Goal: Obtain resource: Download file/media

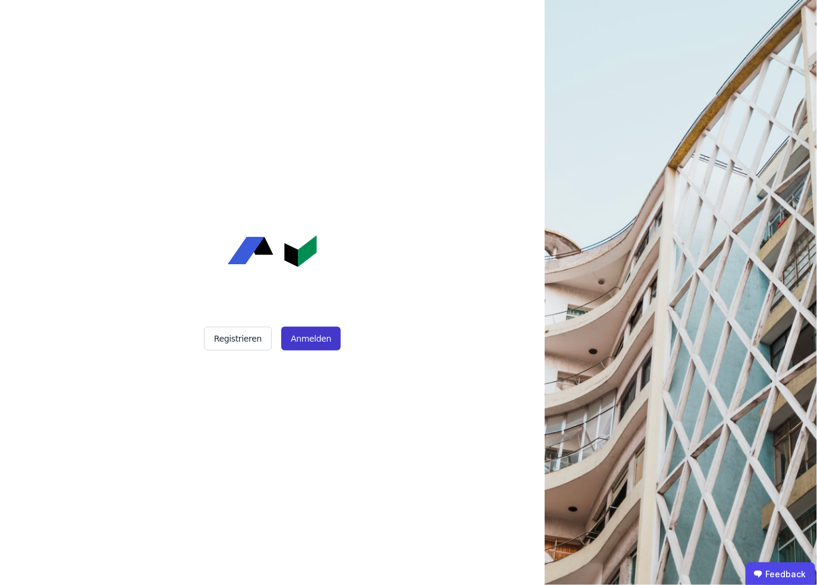
click at [312, 342] on button "Anmelden" at bounding box center [310, 339] width 59 height 24
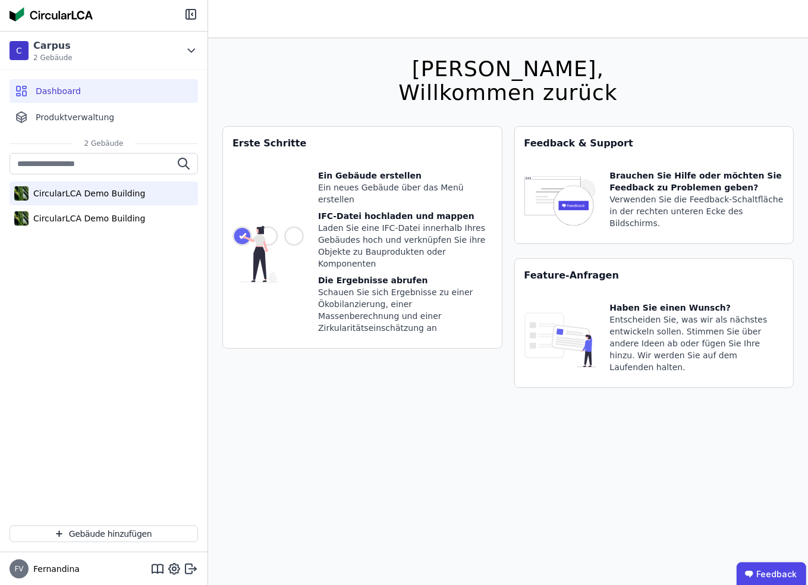
click at [109, 194] on div "CircularLCA Demo Building" at bounding box center [87, 193] width 117 height 12
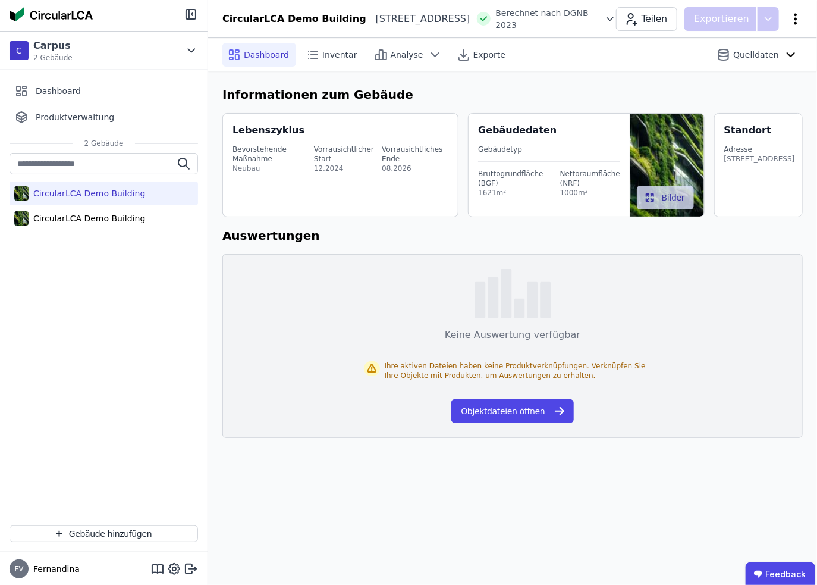
click at [795, 24] on icon at bounding box center [796, 18] width 3 height 11
click at [764, 89] on span "Energie im Betrieb (B6)" at bounding box center [745, 96] width 96 height 24
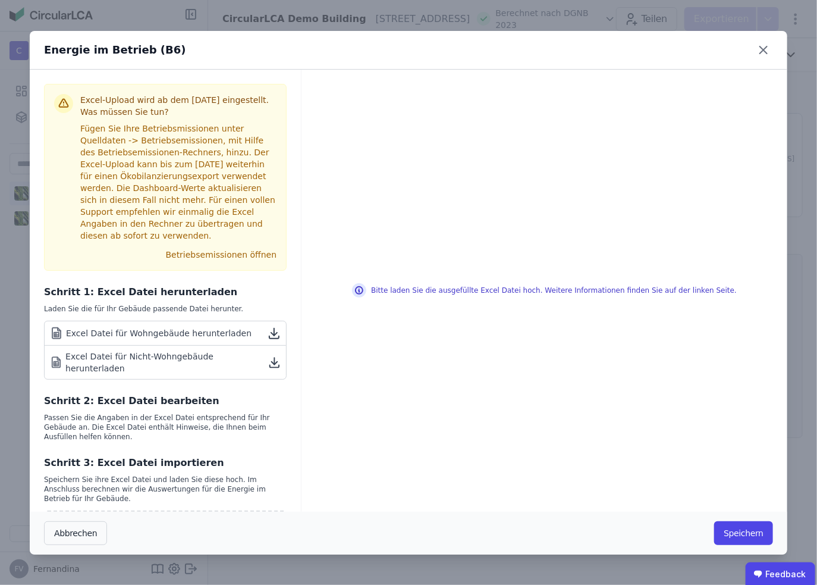
click at [268, 359] on icon at bounding box center [275, 362] width 14 height 14
